Goal: Transaction & Acquisition: Purchase product/service

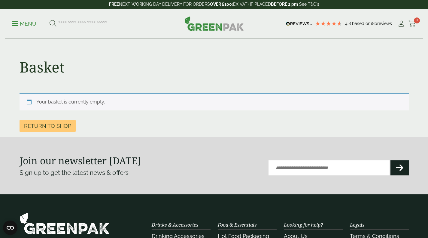
click at [399, 24] on icon at bounding box center [402, 24] width 8 height 6
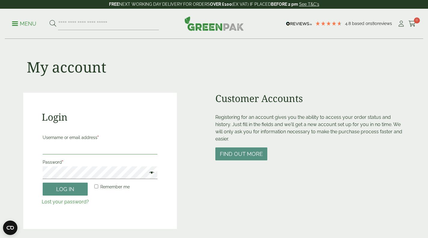
type input "**********"
click at [56, 187] on button "Log in" at bounding box center [65, 188] width 45 height 13
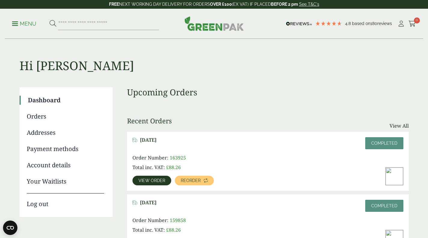
click at [189, 178] on span "Reorder" at bounding box center [191, 180] width 20 height 4
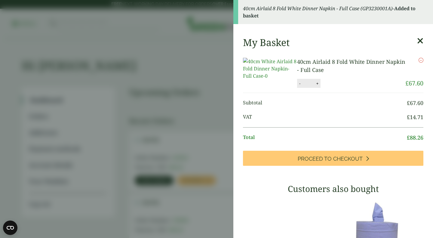
click at [297, 162] on span "Proceed to Checkout" at bounding box center [329, 158] width 65 height 7
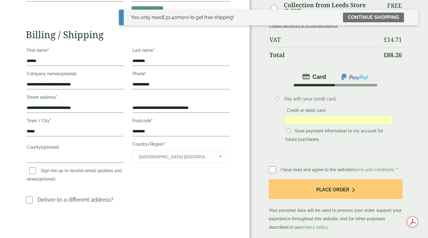
scroll to position [97, 0]
click at [291, 187] on button "Place order" at bounding box center [335, 189] width 133 height 20
